Goal: Transaction & Acquisition: Purchase product/service

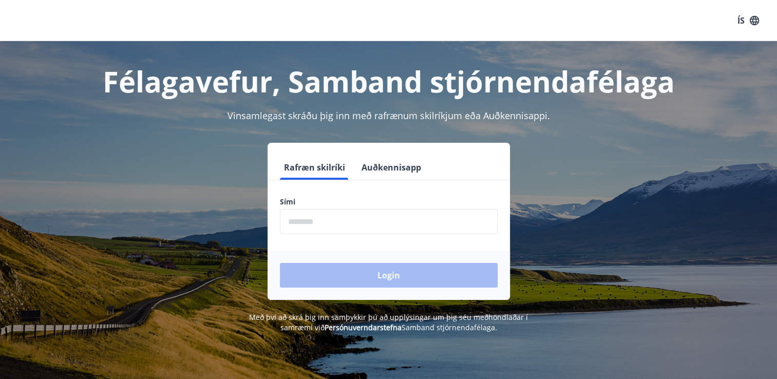
click at [341, 218] on input "phone" at bounding box center [389, 221] width 218 height 25
type input "********"
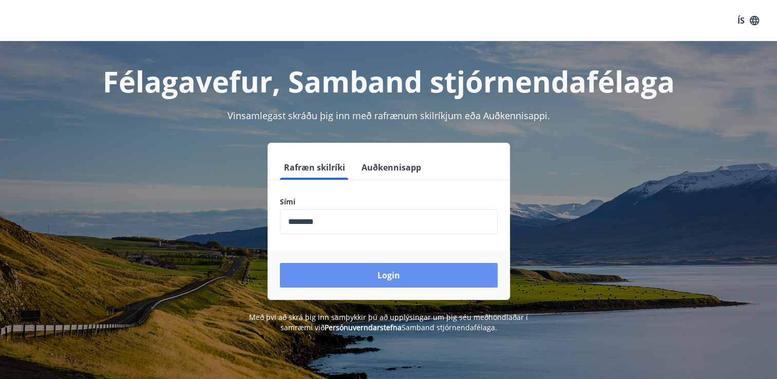
click at [384, 276] on button "Login" at bounding box center [389, 275] width 218 height 25
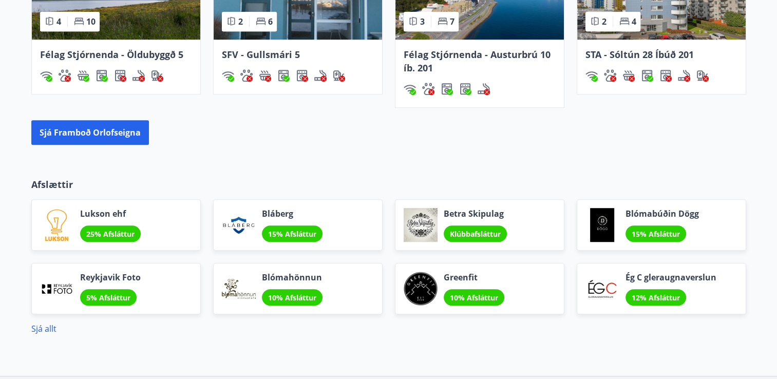
scroll to position [903, 0]
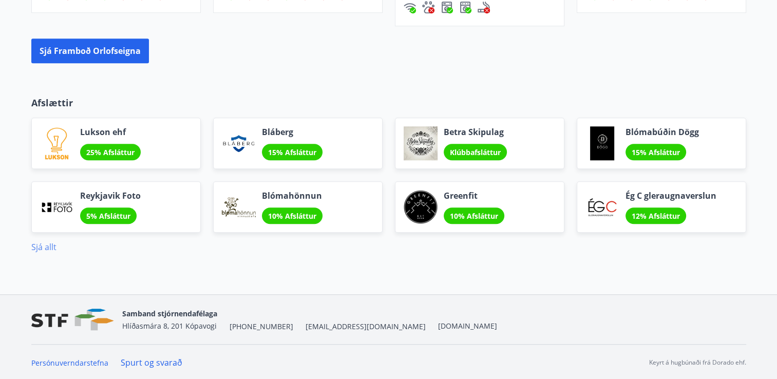
click at [47, 246] on link "Sjá allt" at bounding box center [43, 246] width 25 height 11
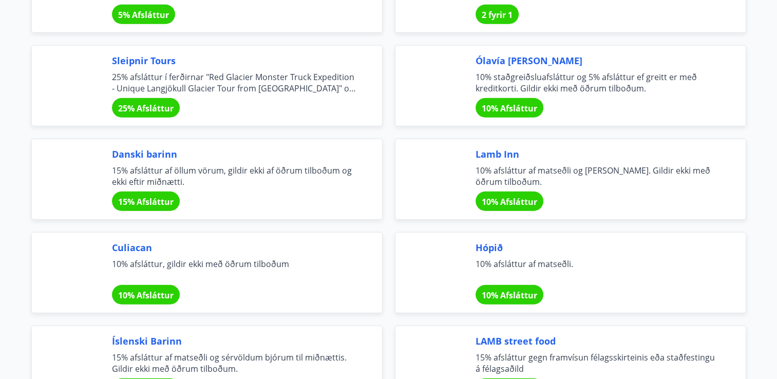
scroll to position [2685, 0]
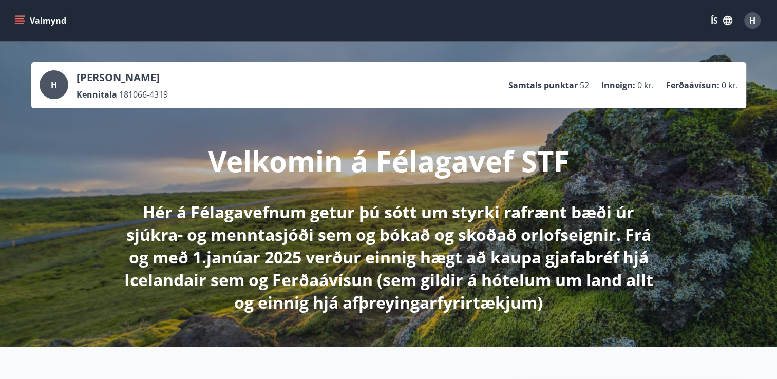
click at [19, 18] on icon "menu" at bounding box center [19, 18] width 9 height 1
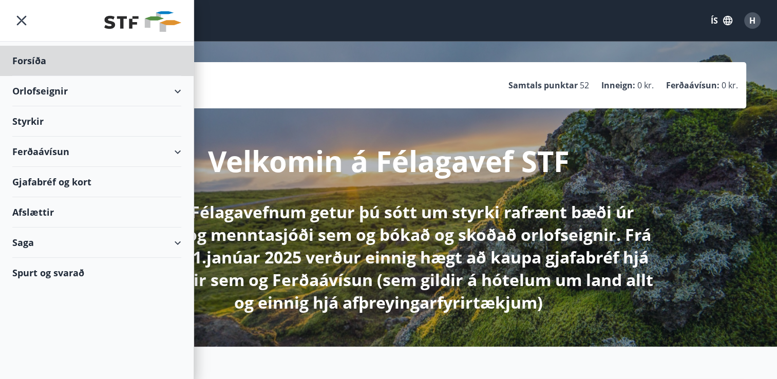
click at [24, 119] on div "Styrkir" at bounding box center [96, 121] width 169 height 30
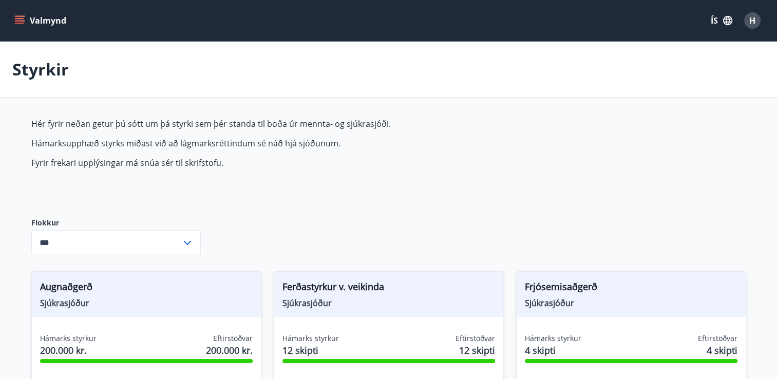
type input "***"
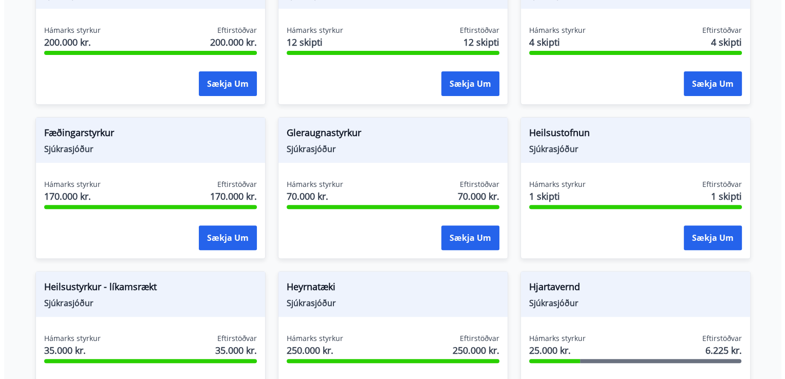
scroll to position [360, 0]
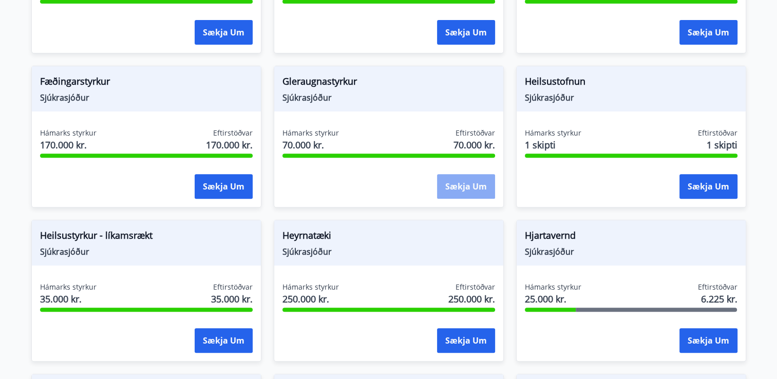
click at [460, 184] on button "Sækja um" at bounding box center [466, 186] width 58 height 25
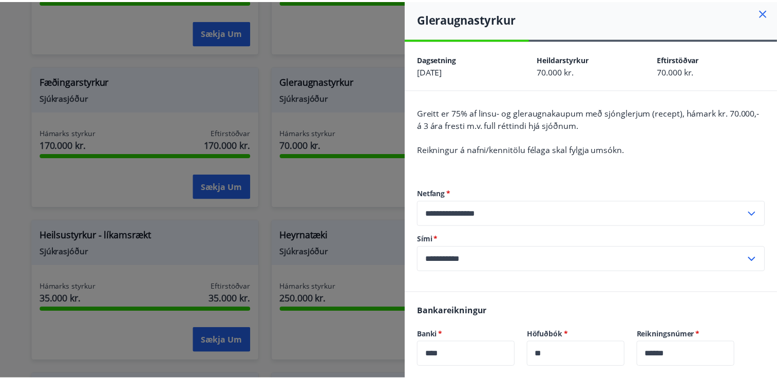
scroll to position [0, 0]
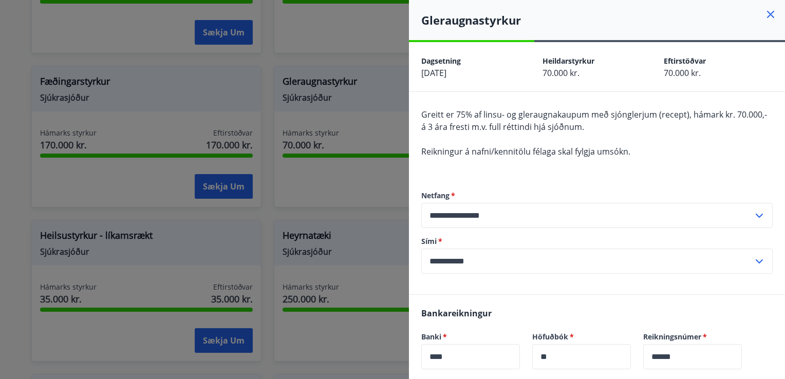
click at [764, 10] on icon at bounding box center [770, 14] width 12 height 12
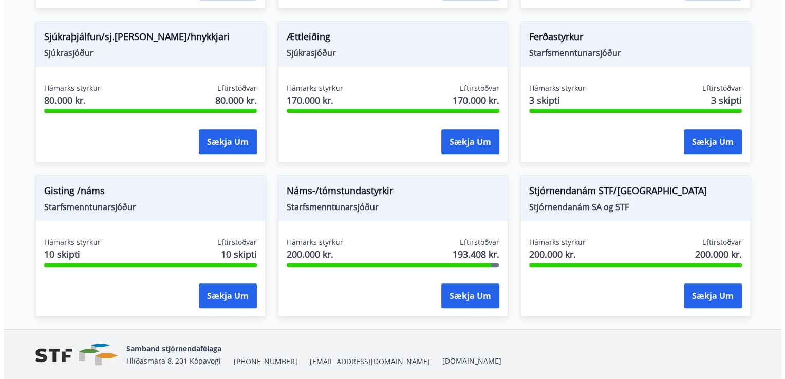
scroll to position [901, 0]
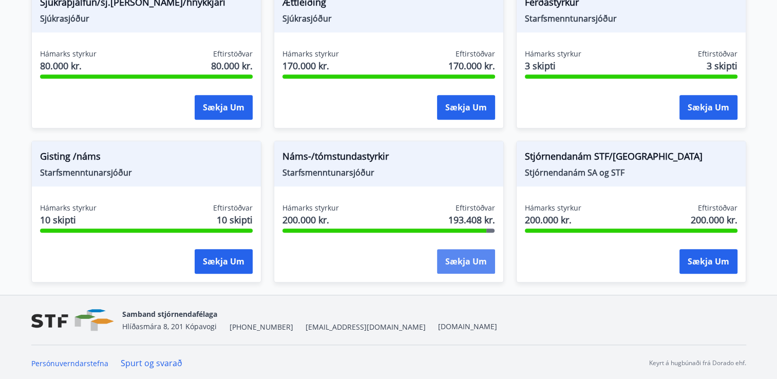
click at [462, 256] on button "Sækja um" at bounding box center [466, 261] width 58 height 25
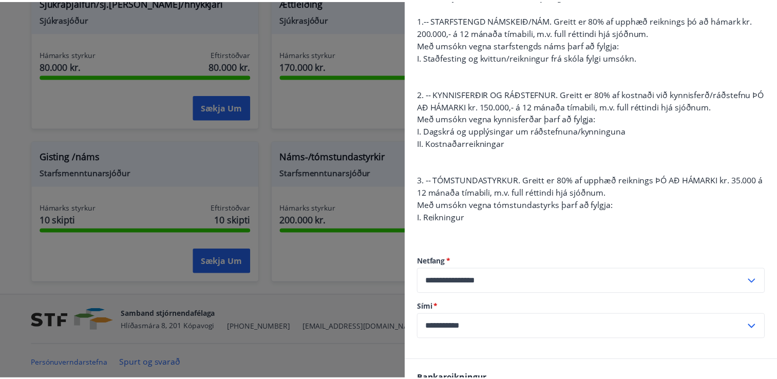
scroll to position [0, 0]
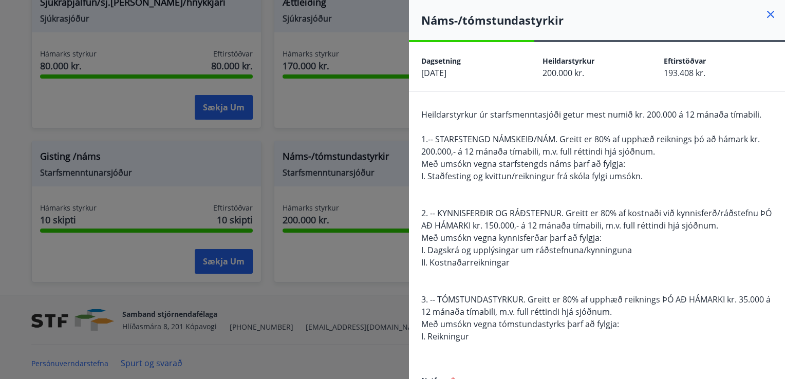
click at [330, 167] on div at bounding box center [392, 189] width 785 height 379
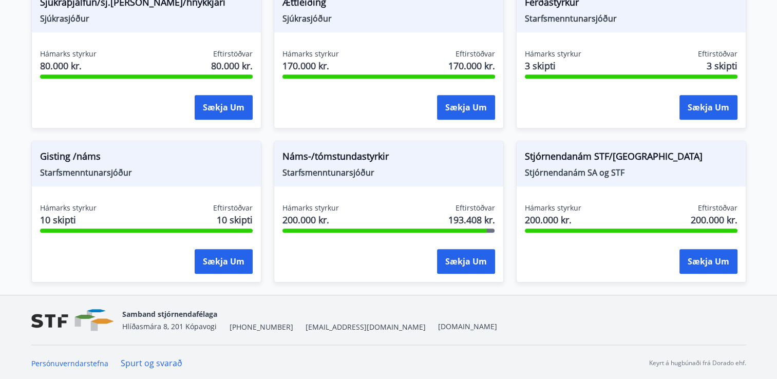
click at [345, 154] on span "Náms-/tómstundastyrkir" at bounding box center [388, 157] width 213 height 17
click at [349, 229] on div at bounding box center [384, 231] width 204 height 4
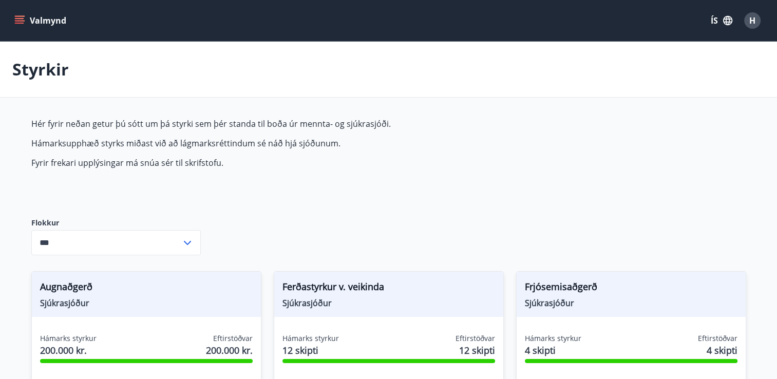
click at [16, 18] on icon "menu" at bounding box center [19, 18] width 9 height 1
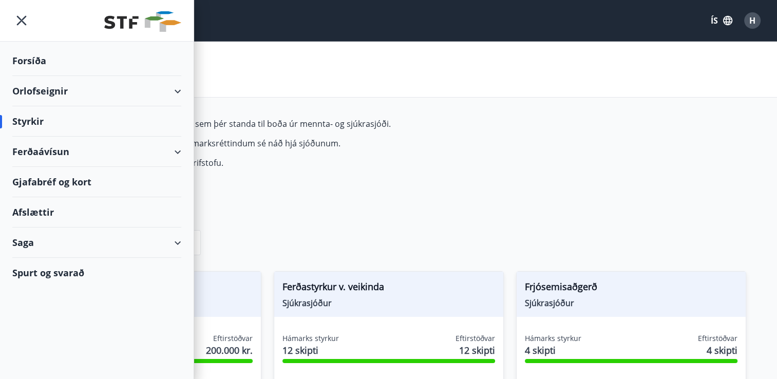
click at [179, 238] on div "Saga" at bounding box center [96, 243] width 169 height 30
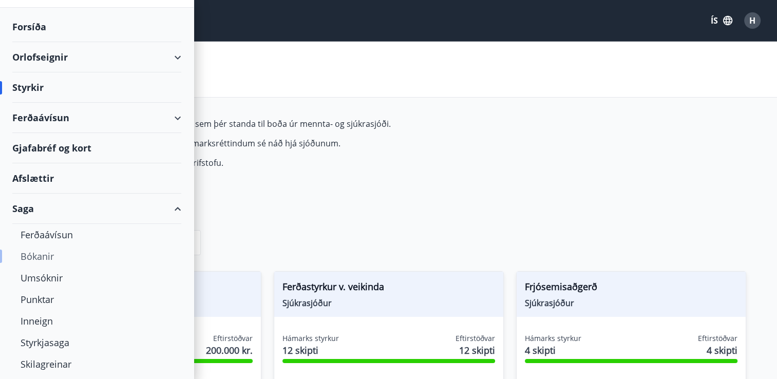
scroll to position [59, 0]
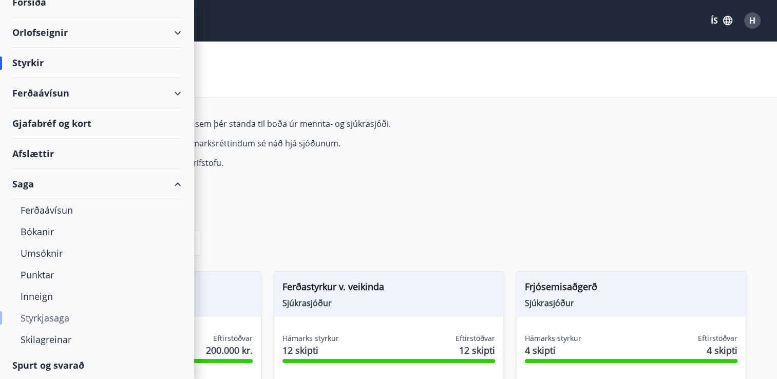
click at [43, 315] on div "Styrkjasaga" at bounding box center [97, 318] width 153 height 22
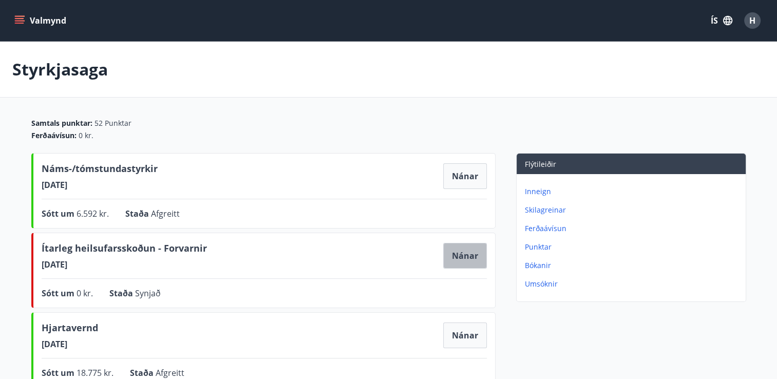
click at [463, 254] on button "Nánar" at bounding box center [465, 256] width 44 height 26
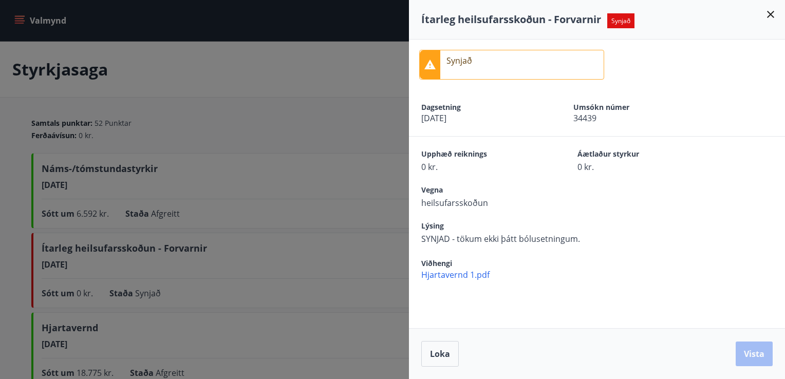
click at [769, 12] on icon at bounding box center [770, 14] width 12 height 12
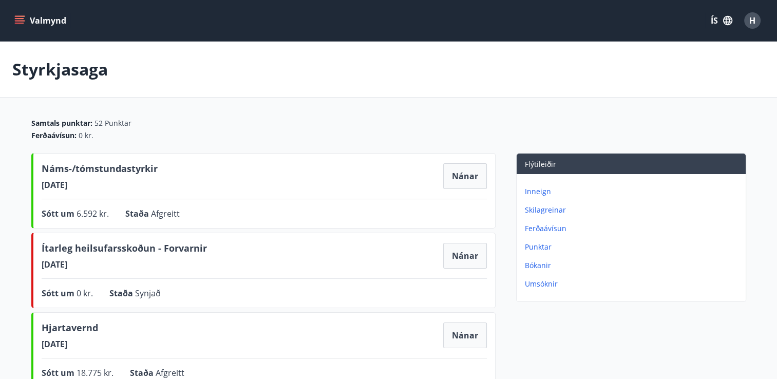
click at [540, 227] on p "Ferðaávísun" at bounding box center [633, 228] width 217 height 10
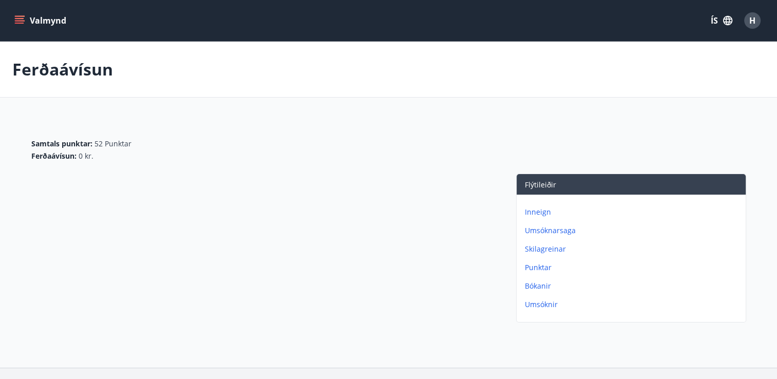
click at [20, 18] on icon "menu" at bounding box center [19, 18] width 9 height 1
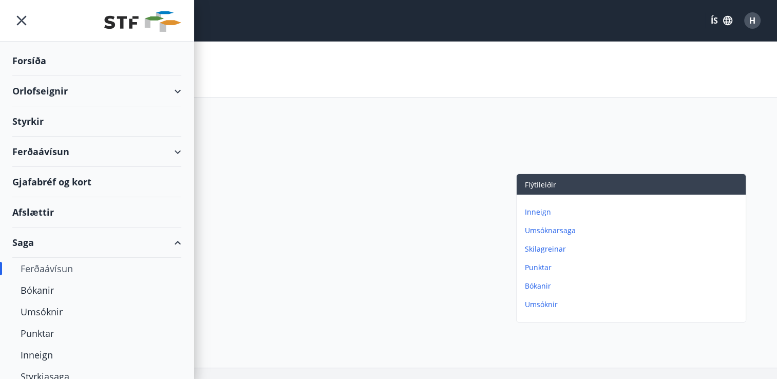
click at [35, 149] on div "Ferðaávísun" at bounding box center [96, 152] width 169 height 30
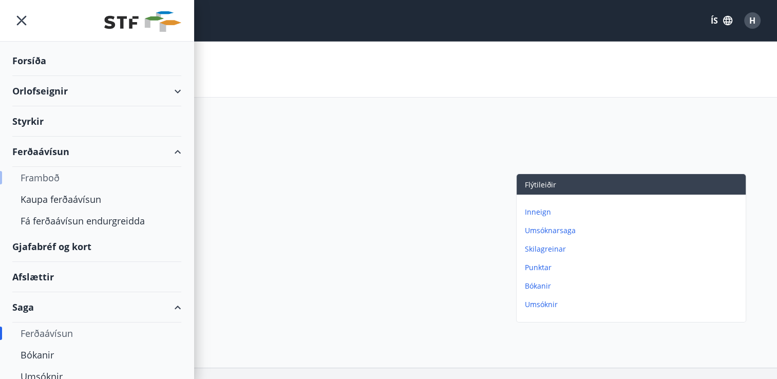
click at [39, 173] on div "Framboð" at bounding box center [97, 178] width 153 height 22
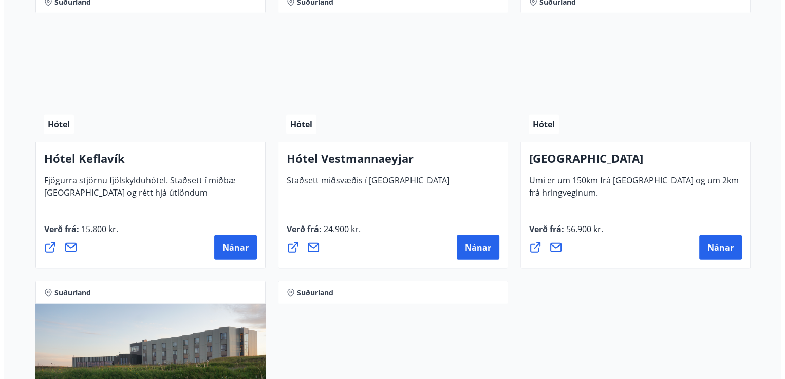
scroll to position [2538, 0]
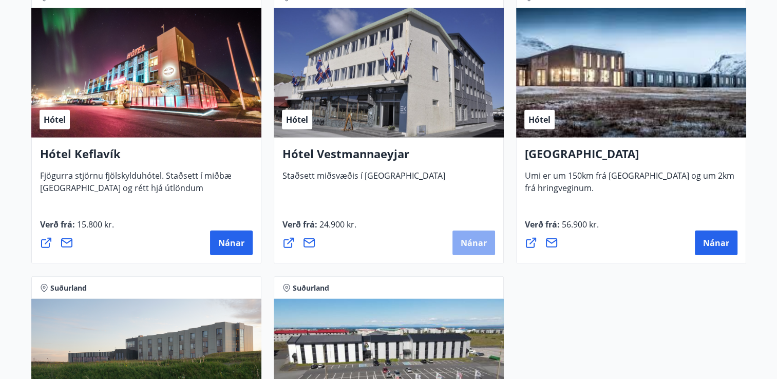
click at [473, 240] on span "Nánar" at bounding box center [474, 242] width 26 height 11
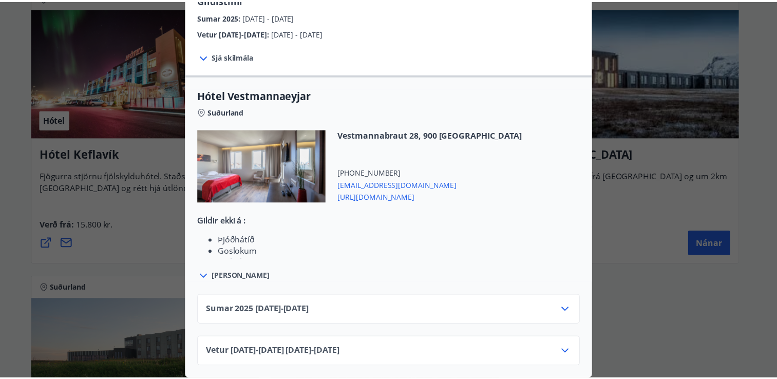
scroll to position [57, 0]
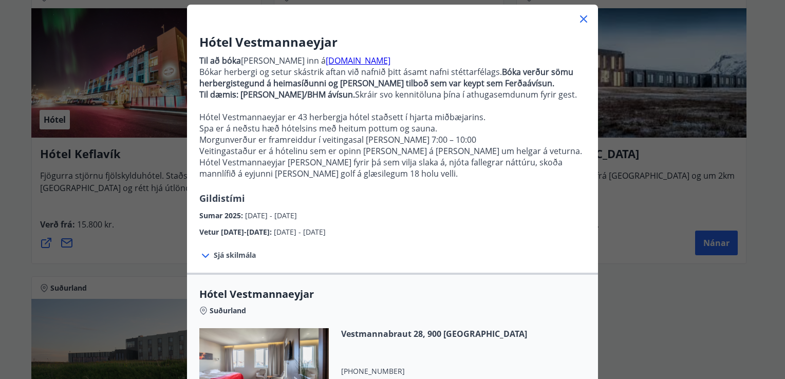
click at [583, 18] on icon at bounding box center [584, 19] width 2 height 2
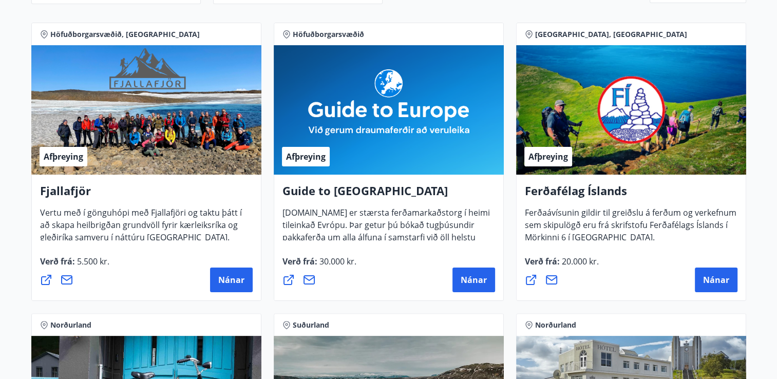
scroll to position [0, 0]
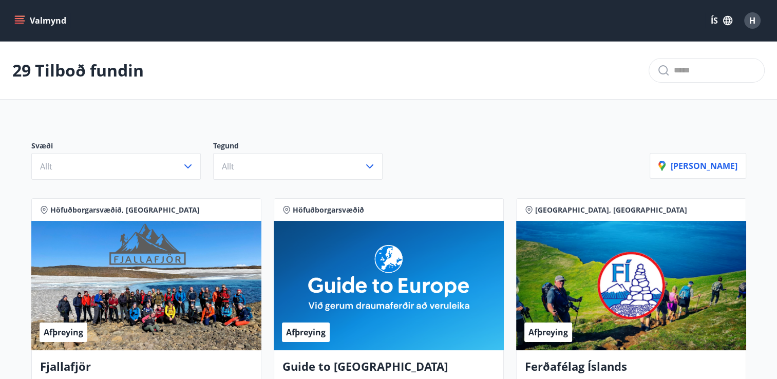
click at [17, 17] on icon "menu" at bounding box center [19, 20] width 10 height 10
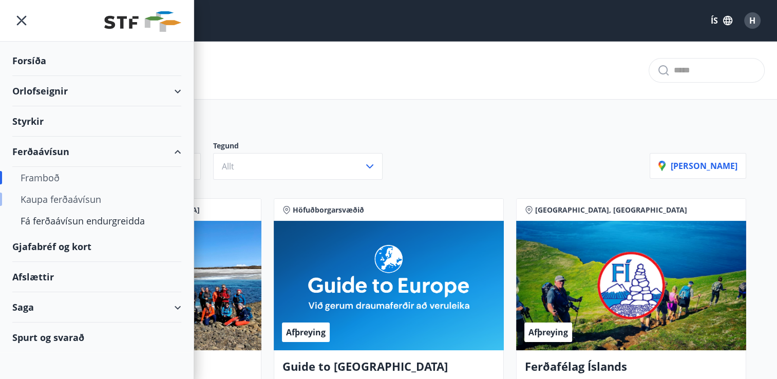
click at [44, 198] on div "Kaupa ferðaávísun" at bounding box center [97, 200] width 153 height 22
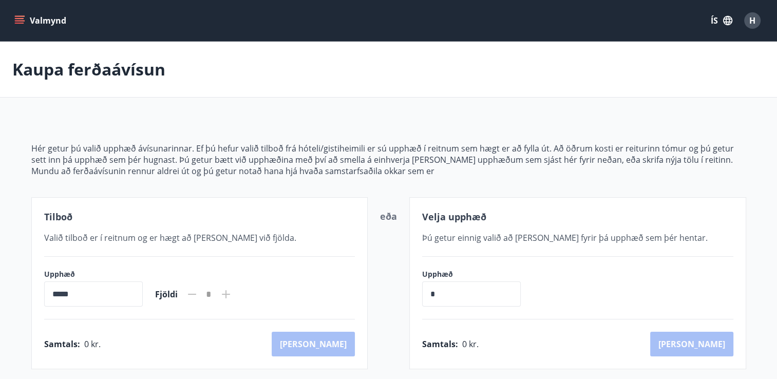
click at [232, 292] on icon at bounding box center [226, 294] width 12 height 12
click at [66, 228] on div "Tilboð Valið tilboð er í reitnum og er hægt að [PERSON_NAME] við fjölda. Upphæð…" at bounding box center [199, 283] width 337 height 172
click at [17, 18] on icon "menu" at bounding box center [19, 18] width 9 height 1
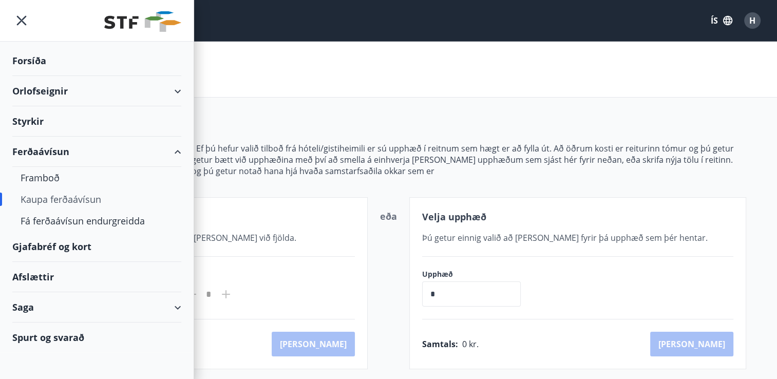
click at [41, 244] on div "Gjafabréf og kort" at bounding box center [96, 247] width 169 height 30
